Goal: Information Seeking & Learning: Learn about a topic

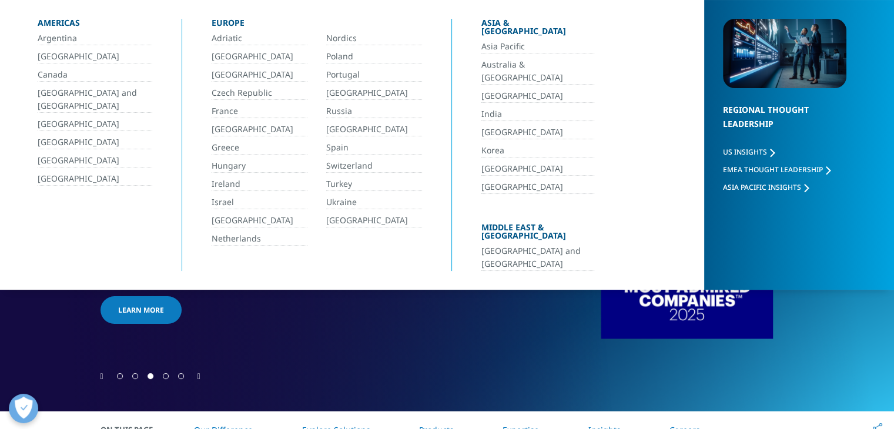
scroll to position [118, 0]
click at [457, 281] on div "Industry Recognition IQVIA named to Fortune® World’s Most Admired Companies™ li…" at bounding box center [446, 171] width 693 height 400
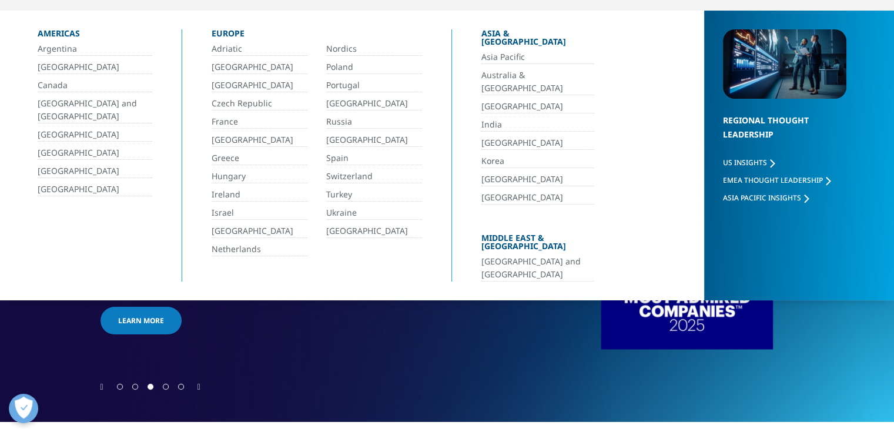
scroll to position [0, 0]
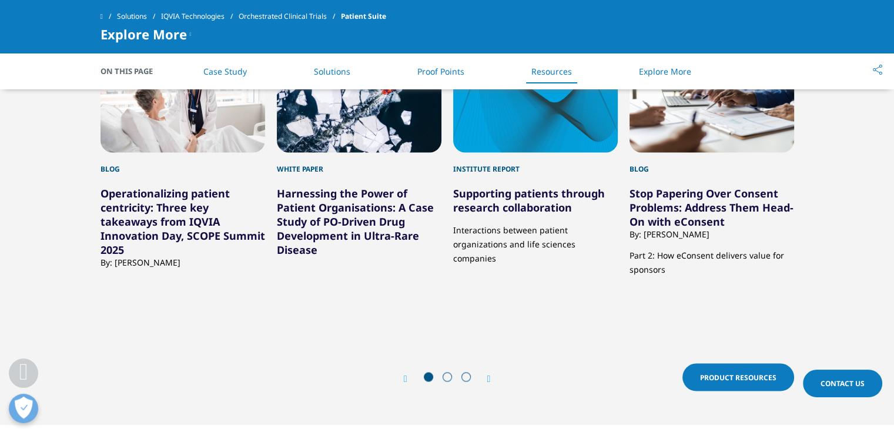
scroll to position [1939, 0]
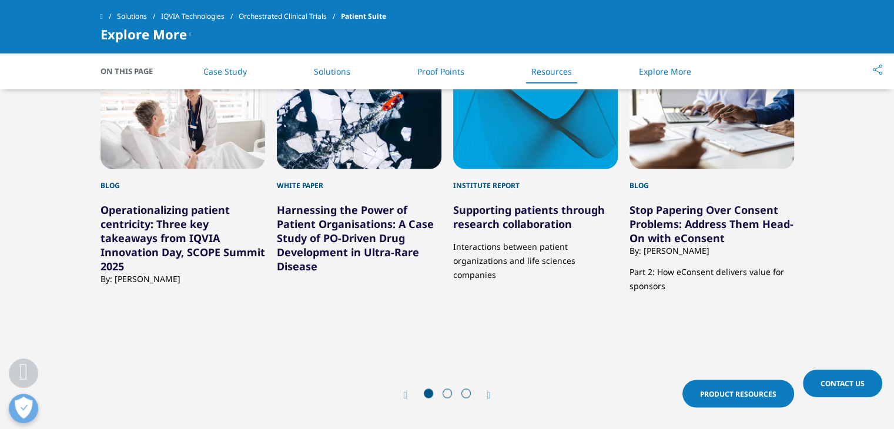
click at [148, 15] on link "Solutions" at bounding box center [139, 16] width 44 height 21
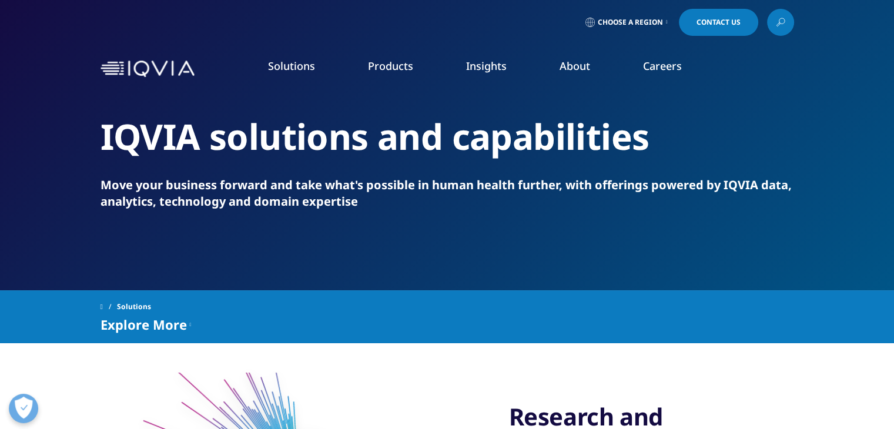
click at [259, 260] on link "MedTech" at bounding box center [342, 260] width 210 height 13
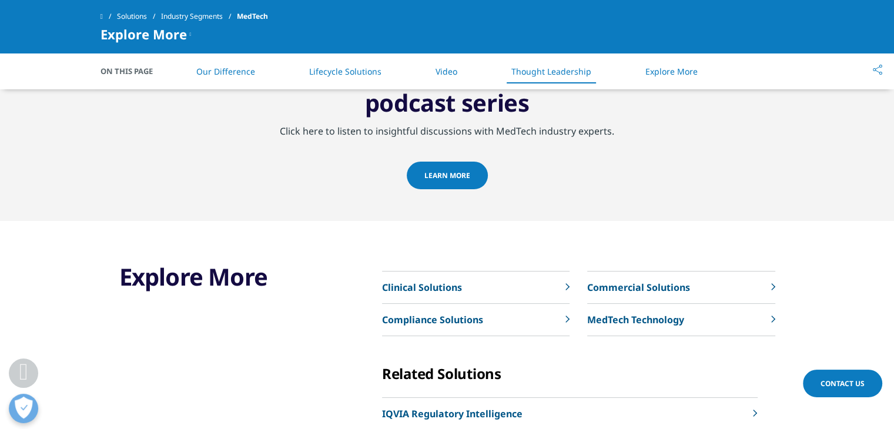
scroll to position [2174, 0]
